Goal: Check status

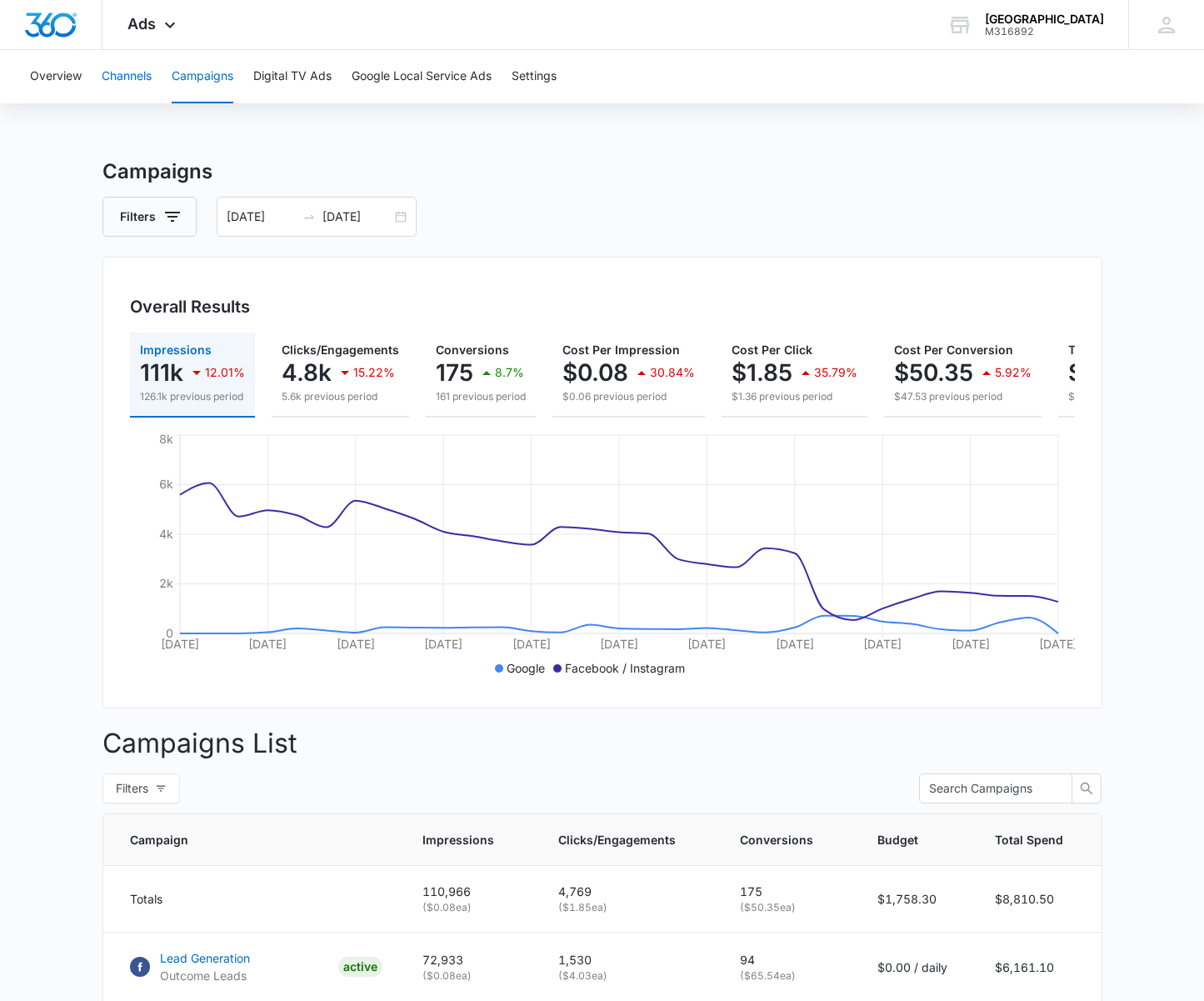
click at [118, 79] on button "Channels" at bounding box center [127, 76] width 50 height 53
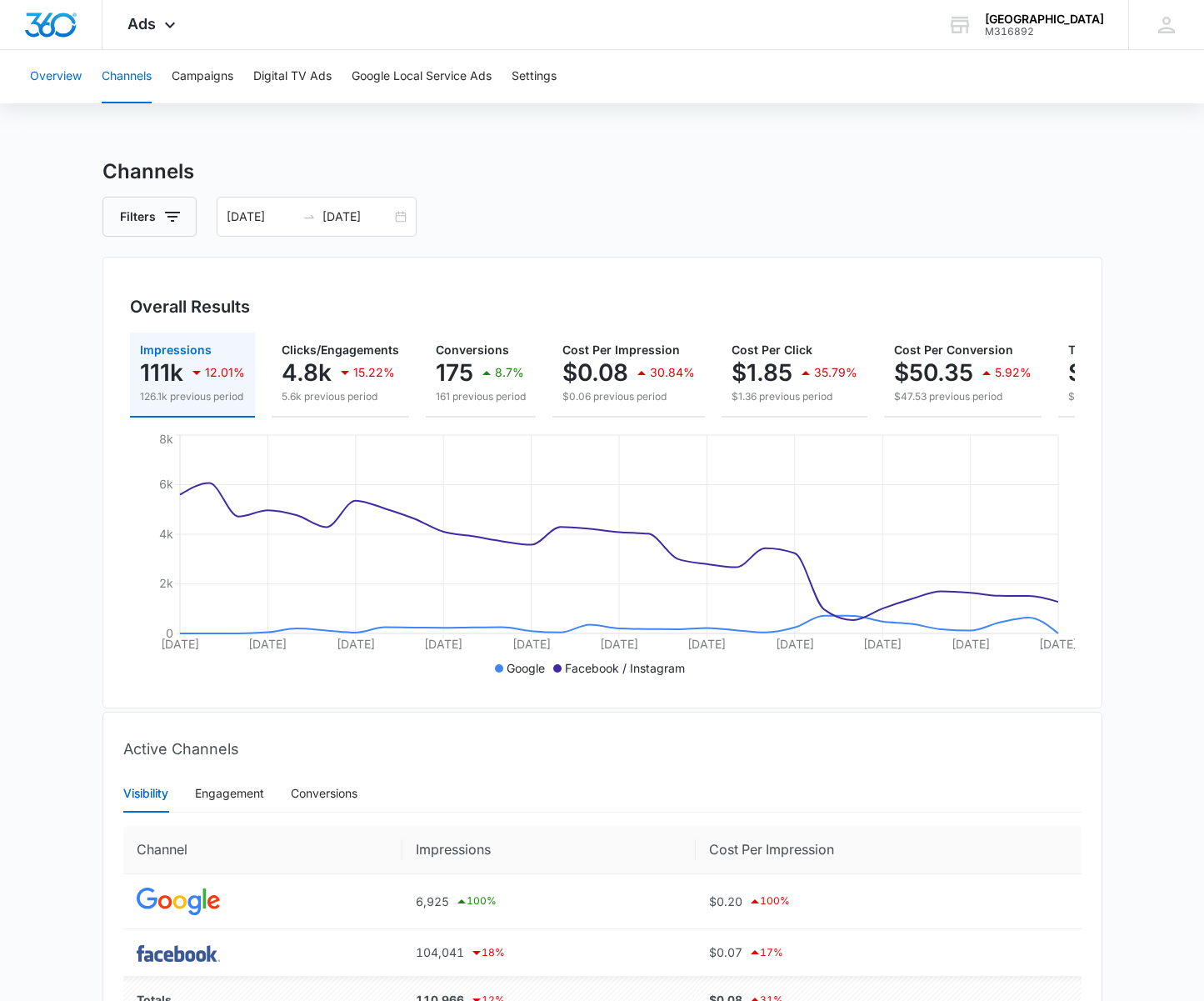
click at [61, 82] on button "Overview" at bounding box center [55, 76] width 51 height 53
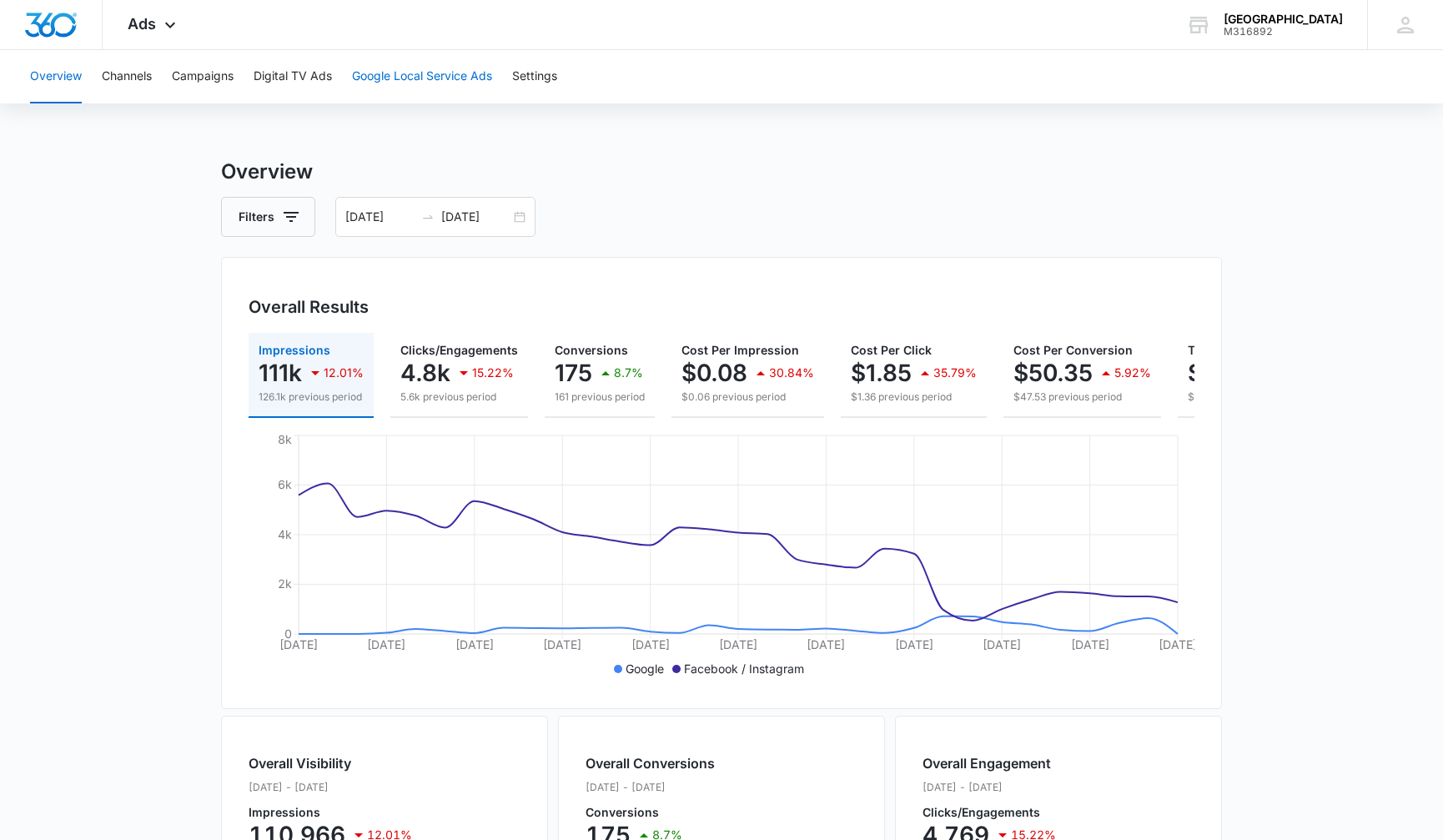
click at [404, 76] on button "Google Local Service Ads" at bounding box center [422, 76] width 140 height 53
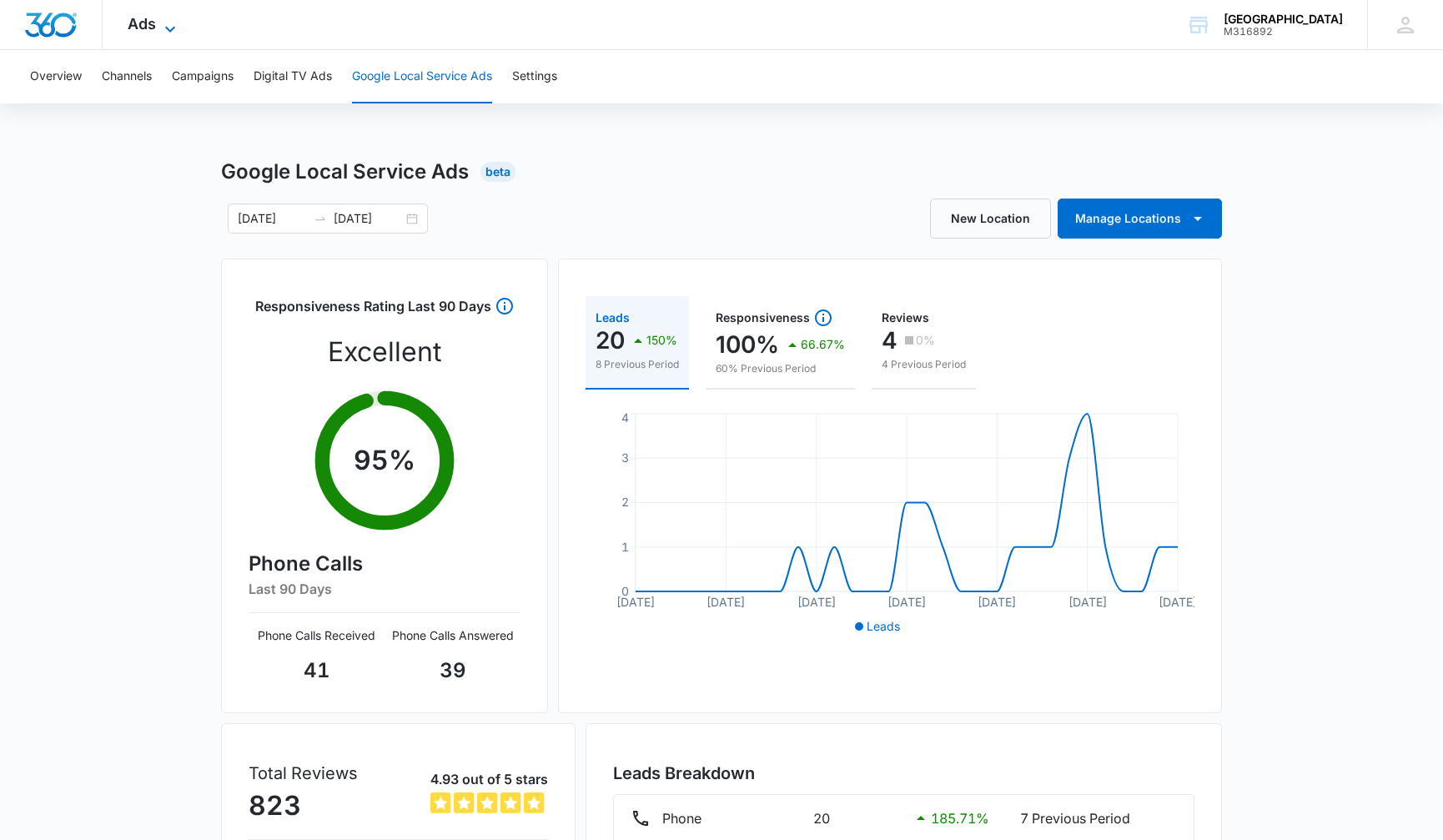
click at [147, 22] on span "Ads" at bounding box center [142, 23] width 29 height 17
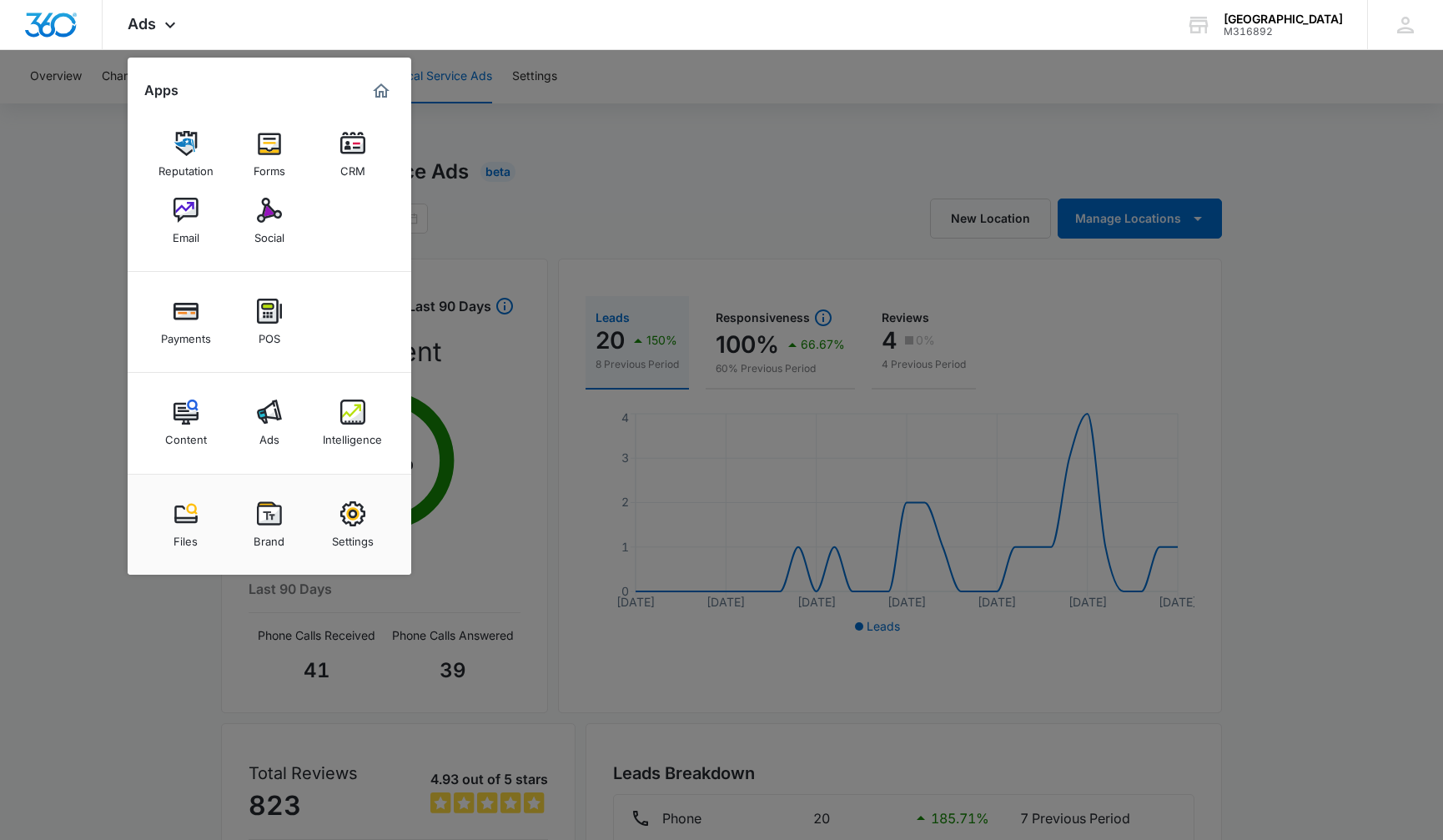
click at [176, 430] on div "Content" at bounding box center [186, 435] width 41 height 22
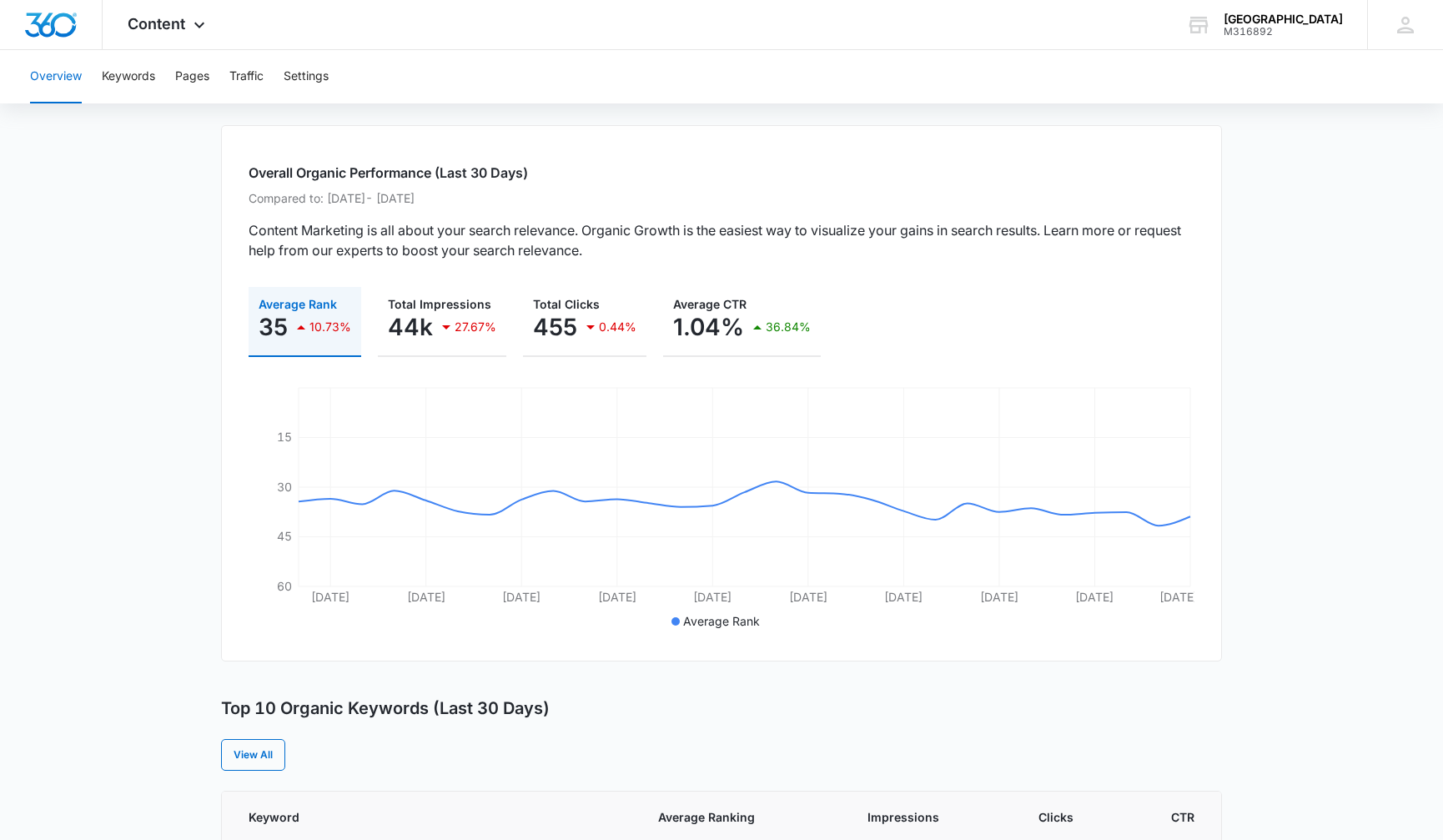
scroll to position [79, 0]
click at [130, 81] on button "Keywords" at bounding box center [128, 76] width 53 height 53
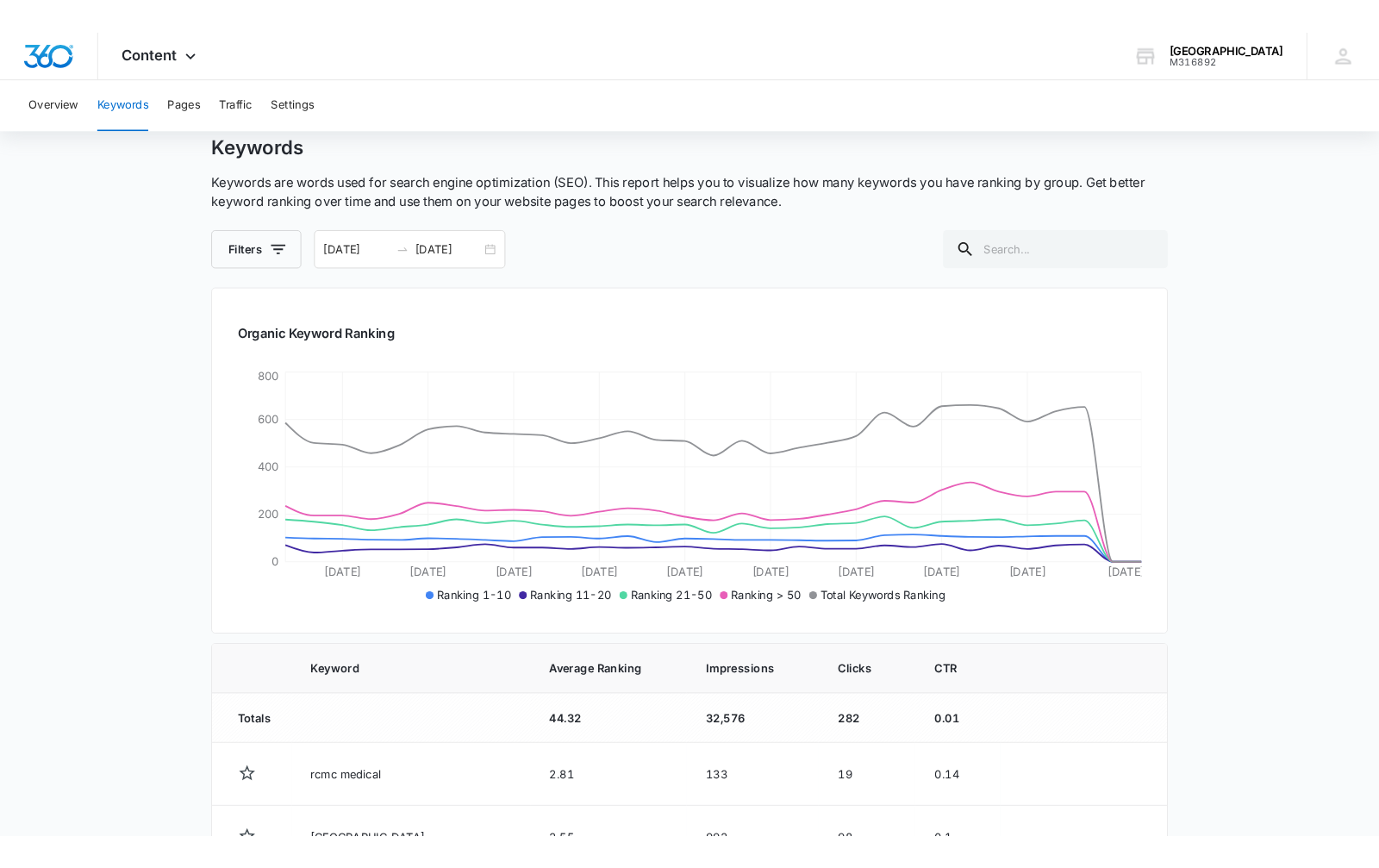
scroll to position [52, 0]
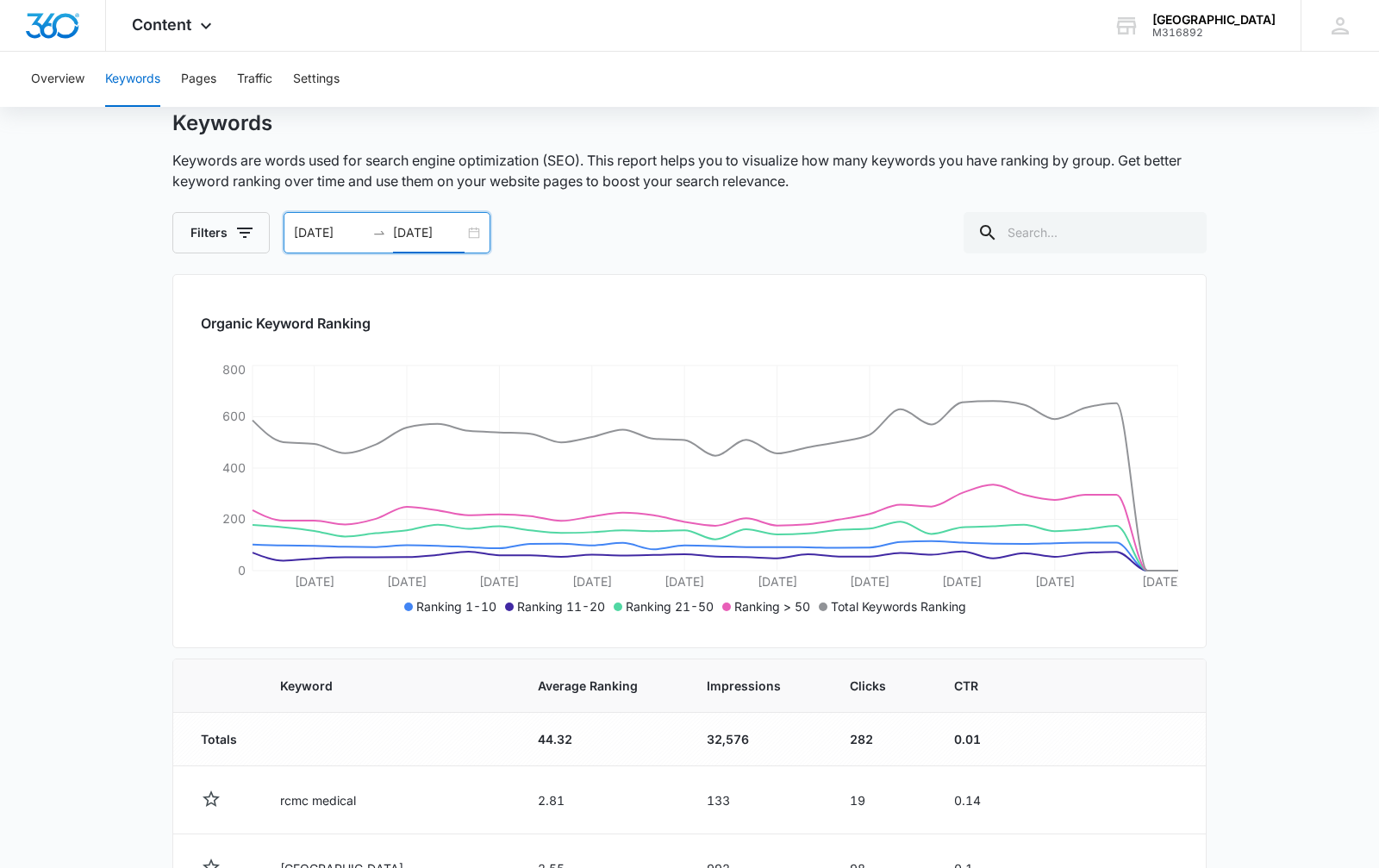
click at [402, 241] on input "[DATE]" at bounding box center [428, 232] width 72 height 19
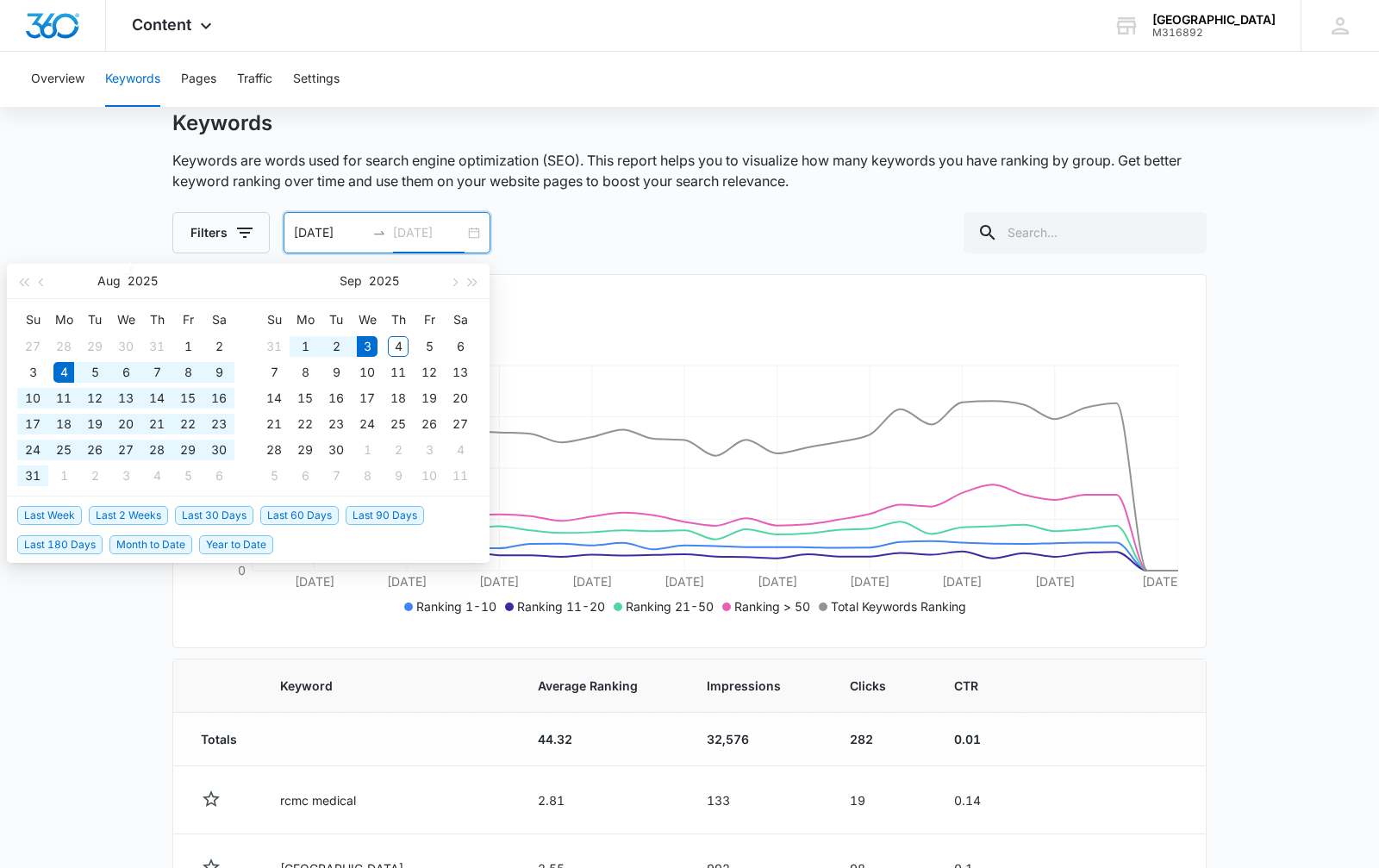
type input "[DATE]"
click at [221, 512] on span "Last 30 Days" at bounding box center [214, 515] width 78 height 19
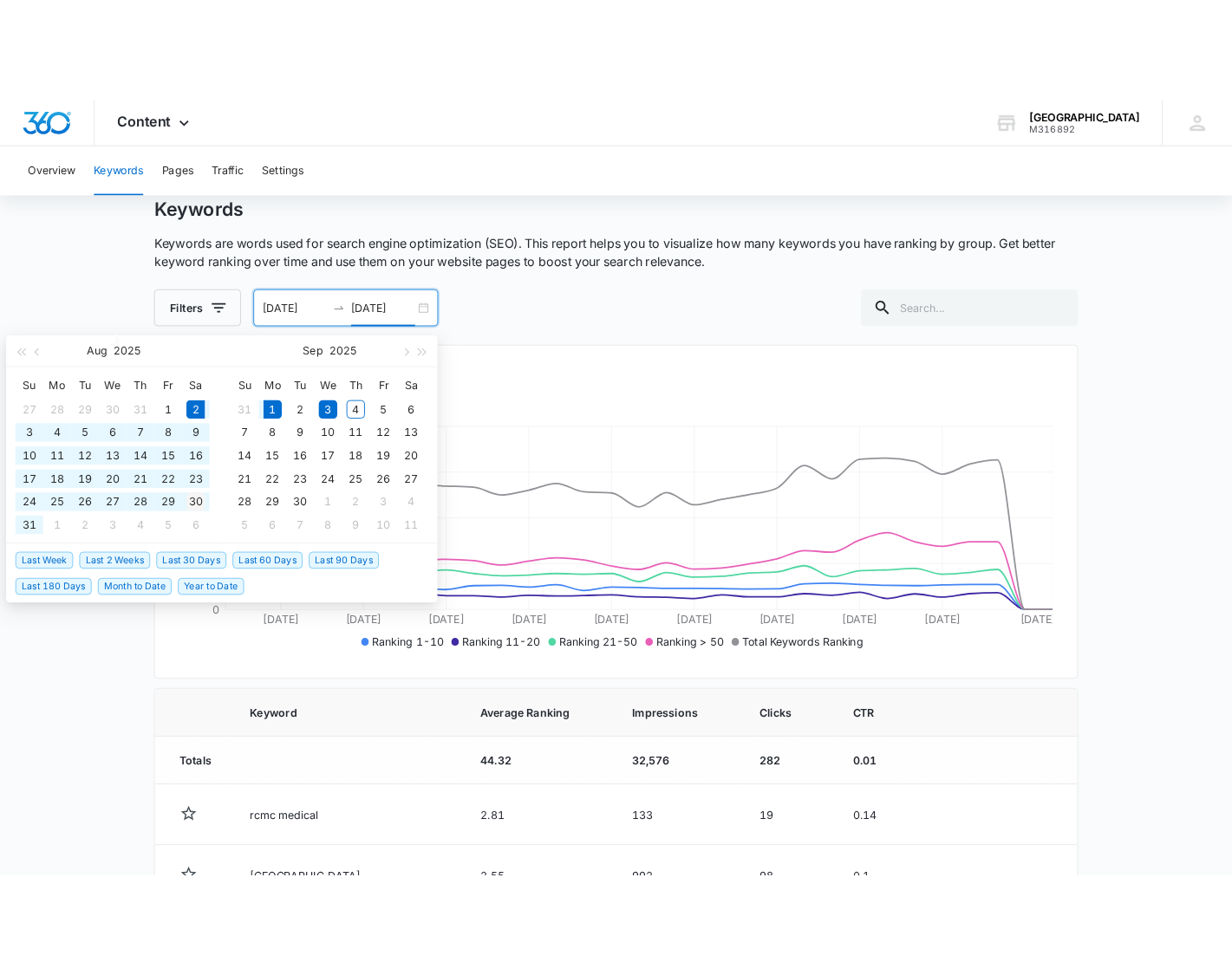
scroll to position [0, 0]
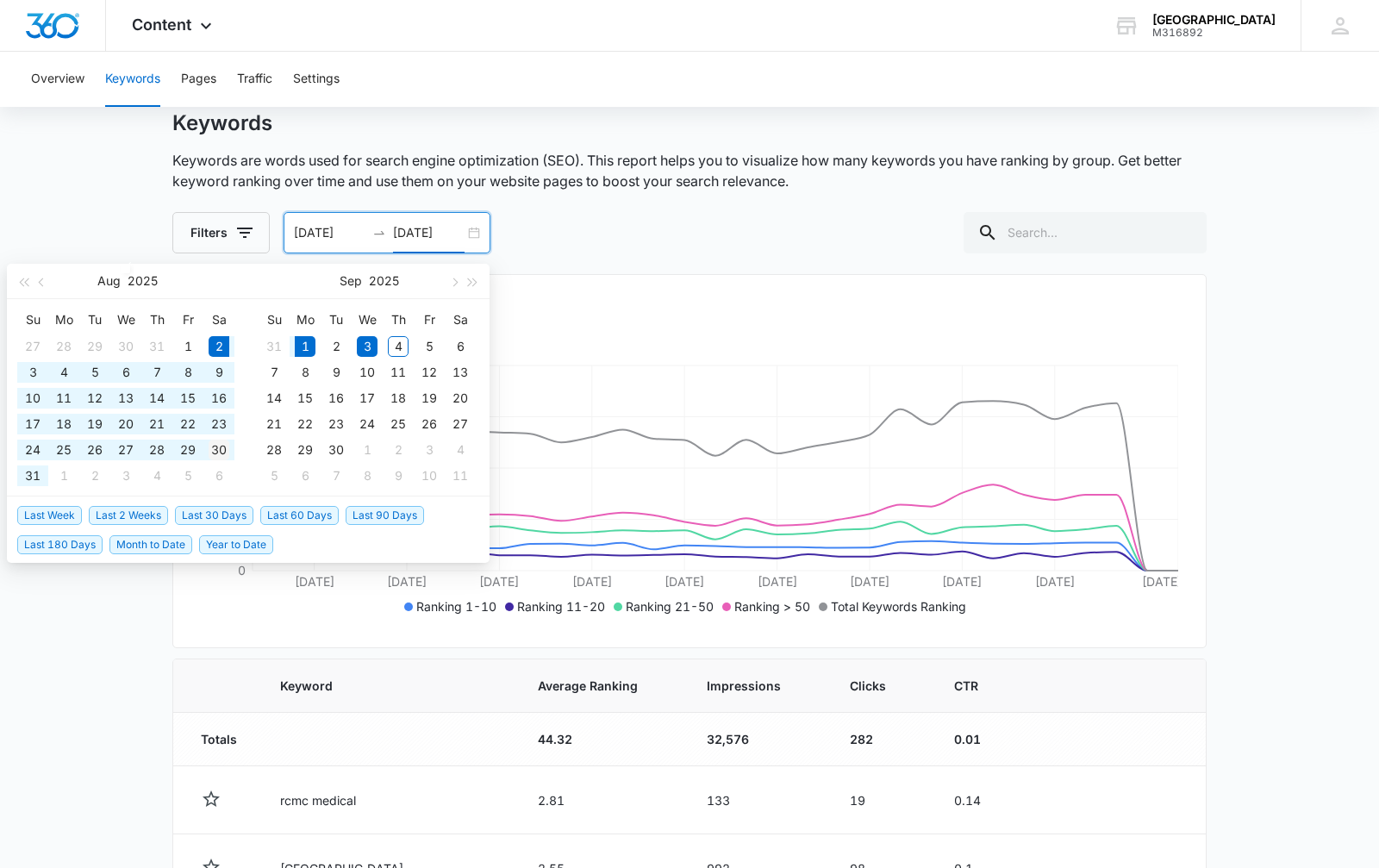
type input "[DATE]"
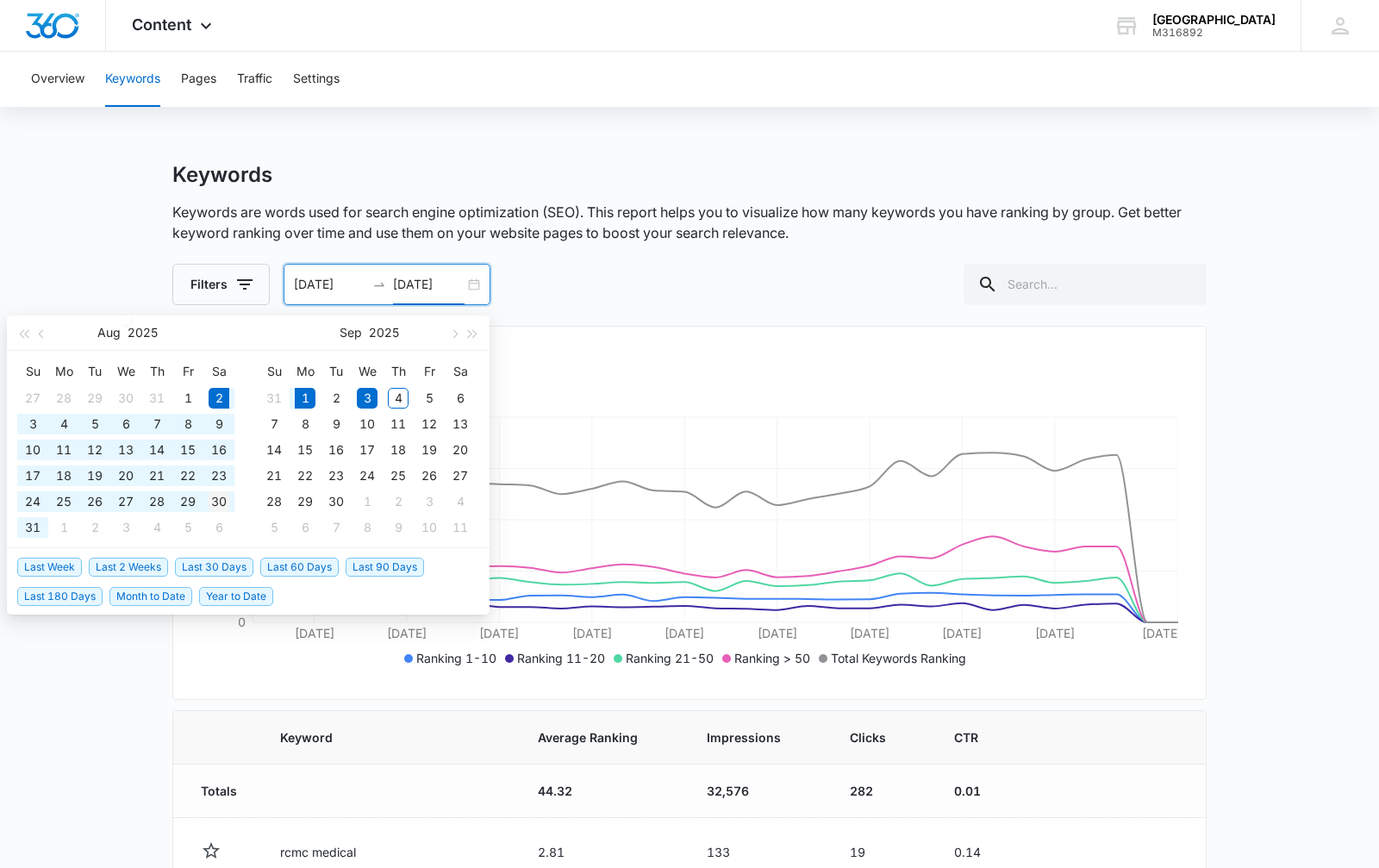
type input "[DATE]"
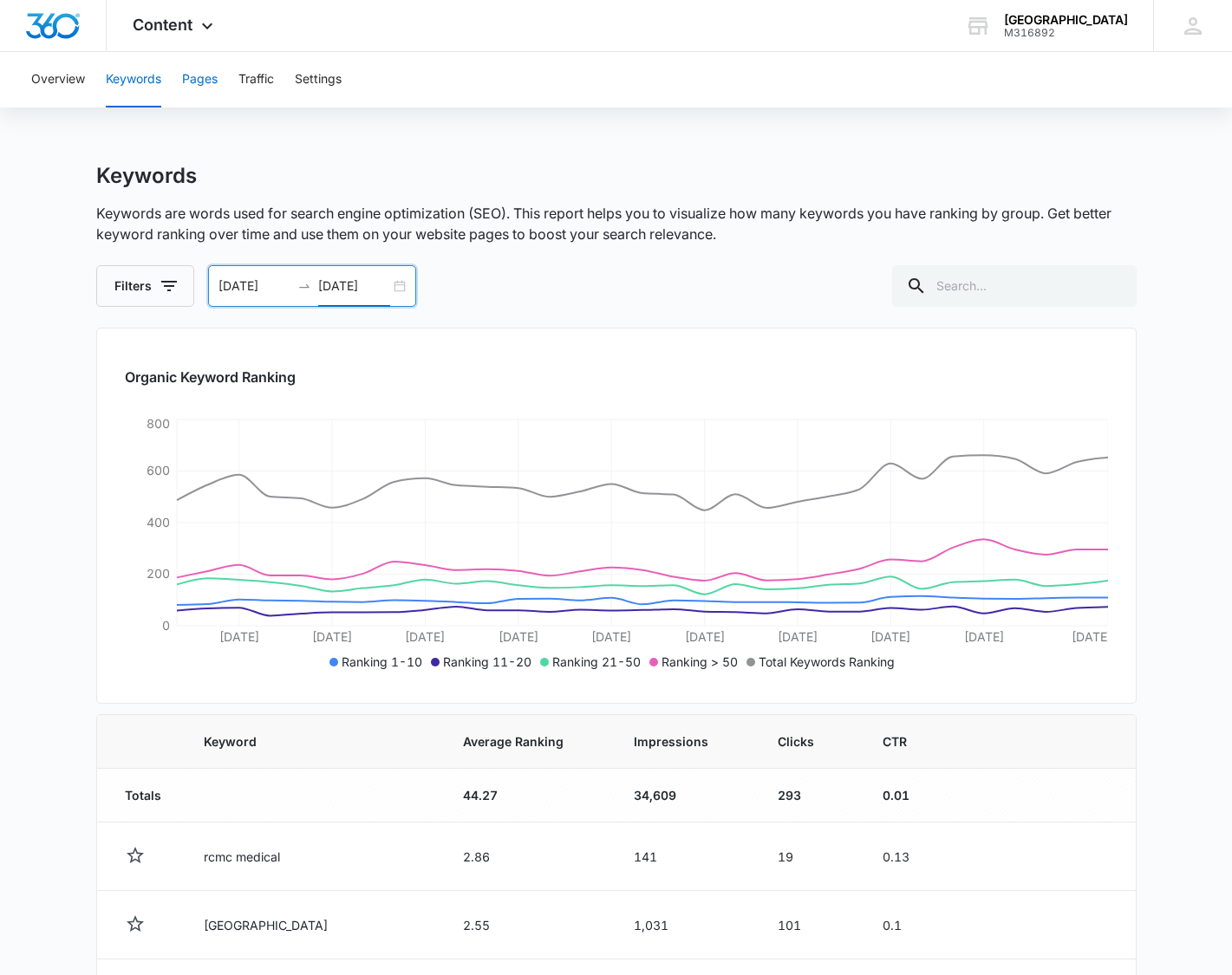
click at [199, 88] on button "Pages" at bounding box center [200, 79] width 36 height 55
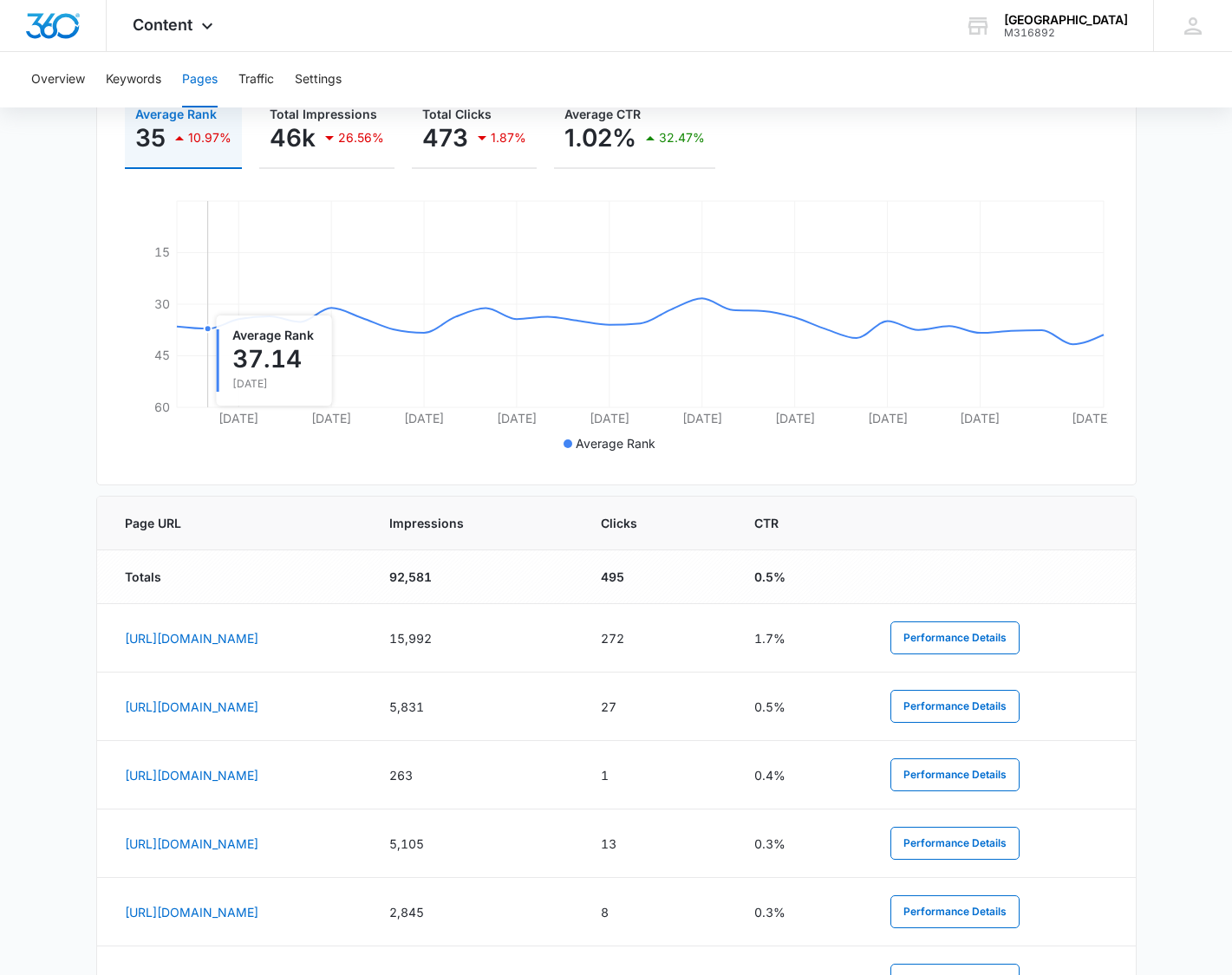
scroll to position [340, 0]
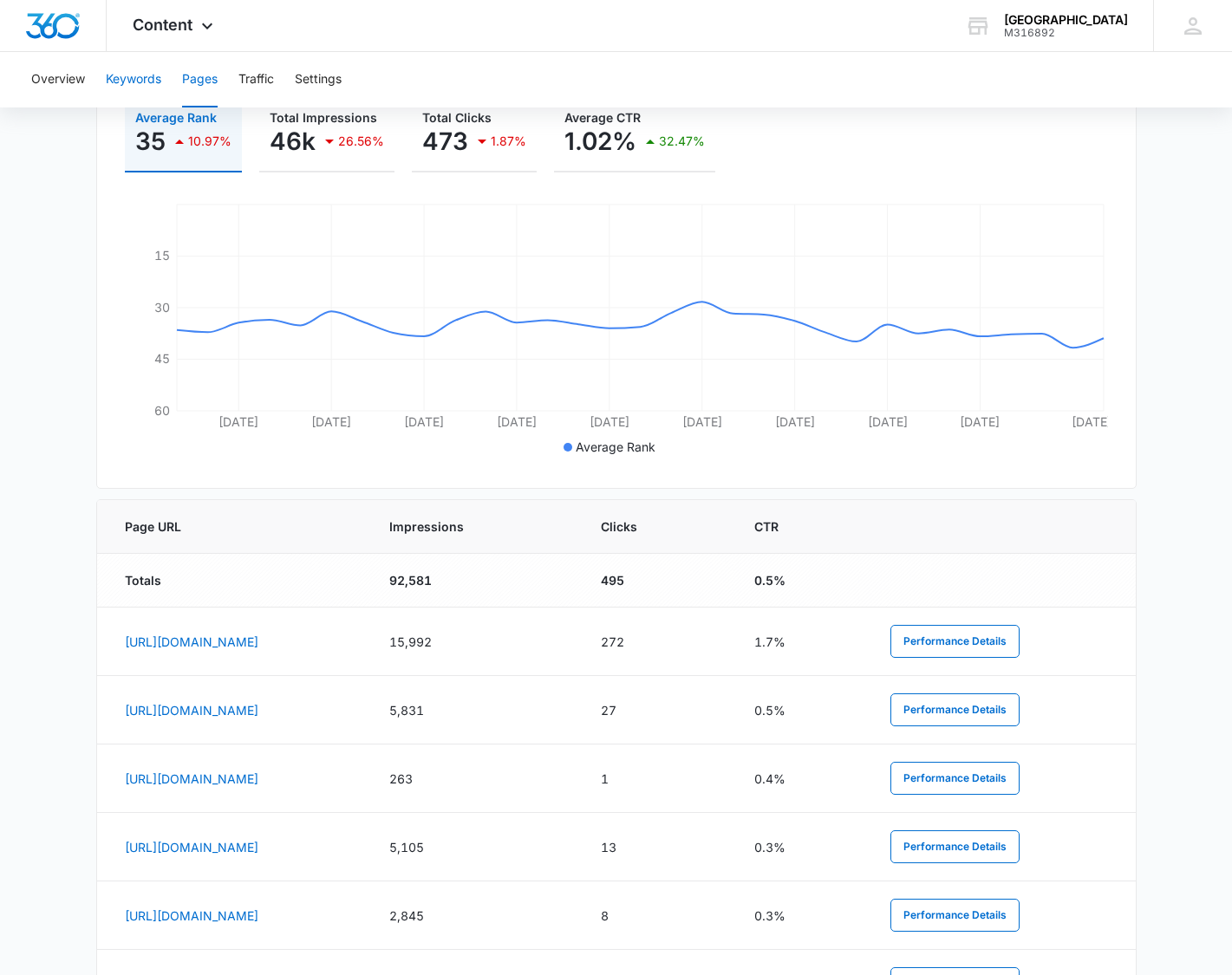
click at [132, 66] on button "Keywords" at bounding box center [133, 79] width 55 height 55
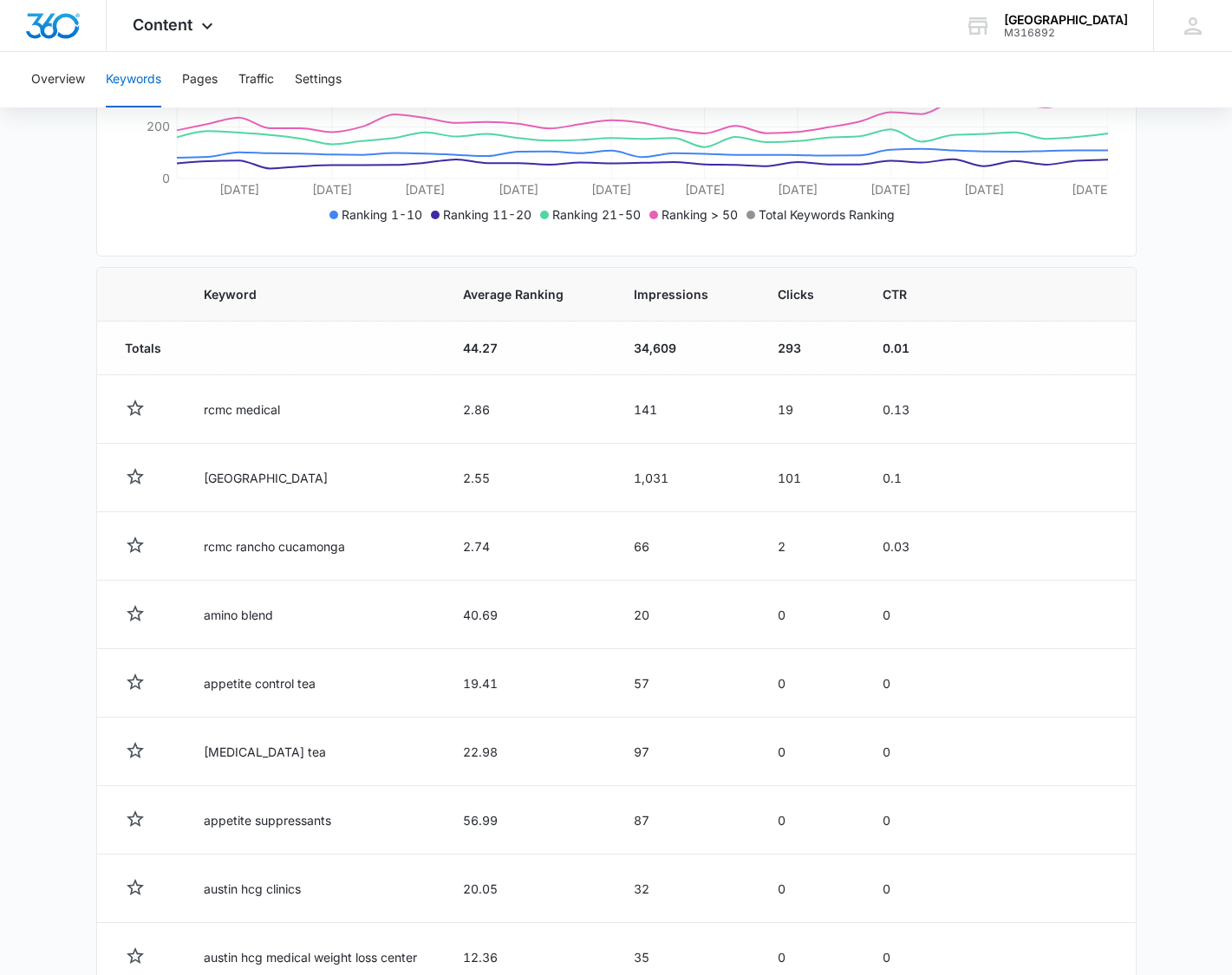
scroll to position [449, 0]
